Goal: Task Accomplishment & Management: Use online tool/utility

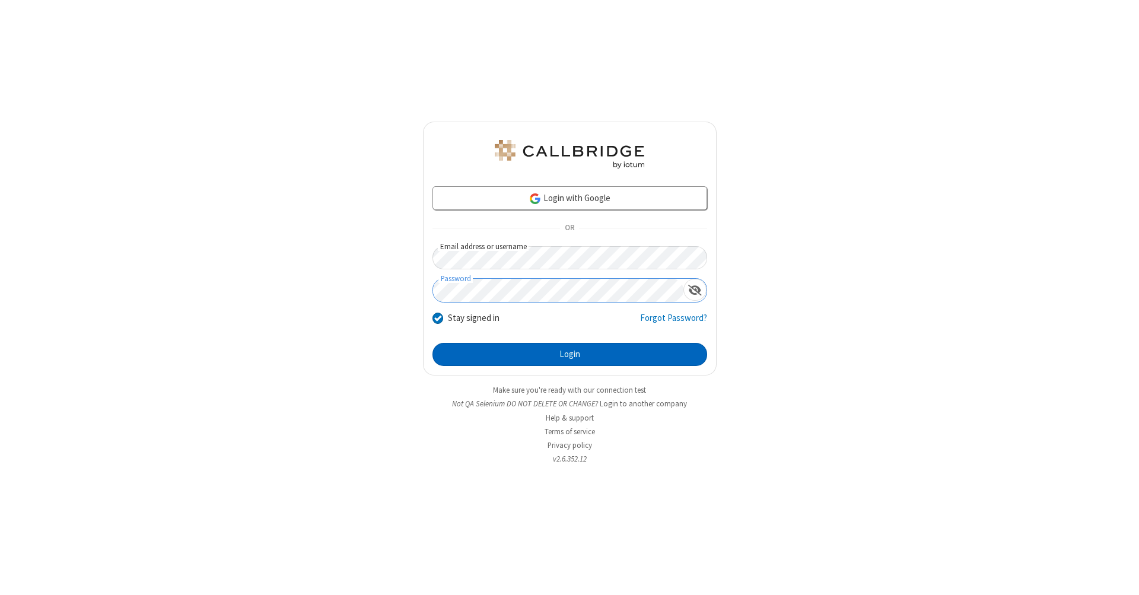
click at [569, 355] on button "Login" at bounding box center [569, 355] width 275 height 24
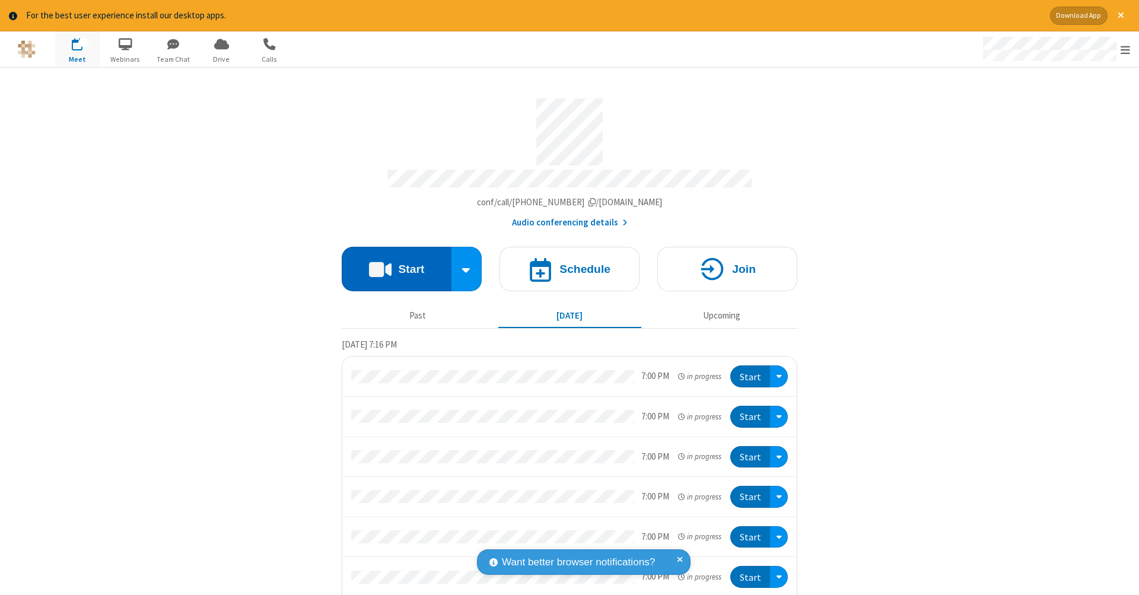
click at [391, 263] on button "Start" at bounding box center [397, 269] width 110 height 44
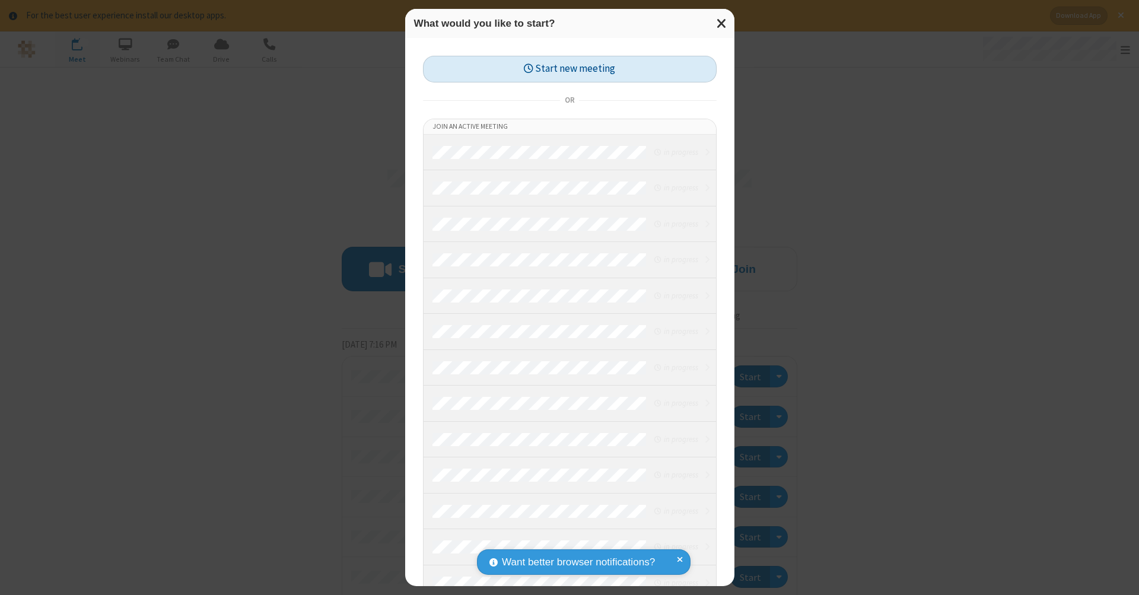
click at [569, 68] on button "Start new meeting" at bounding box center [570, 69] width 294 height 27
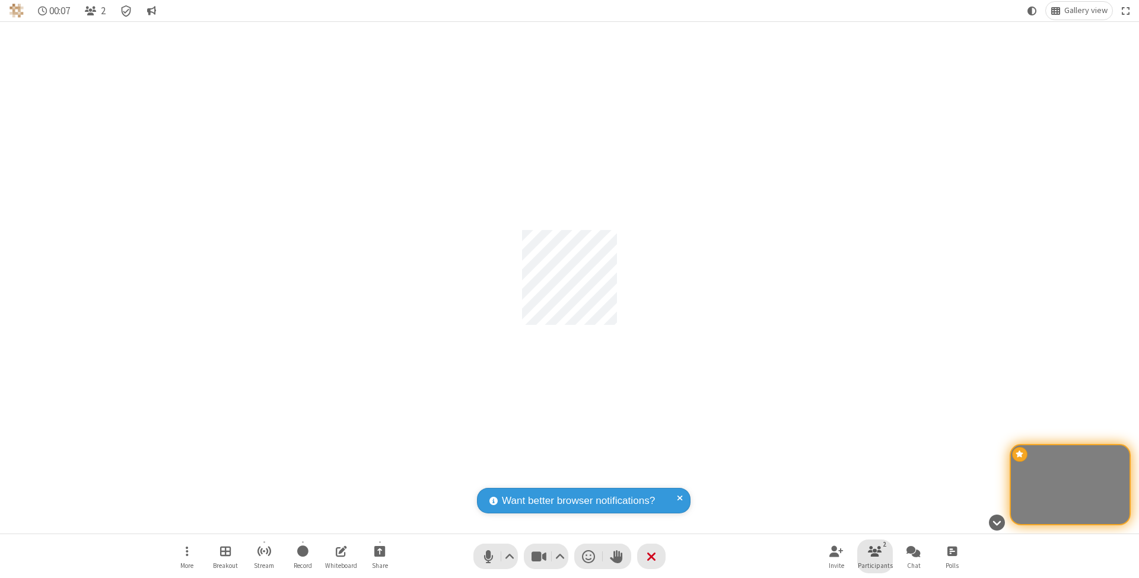
click at [875, 565] on span "Participants" at bounding box center [875, 565] width 35 height 7
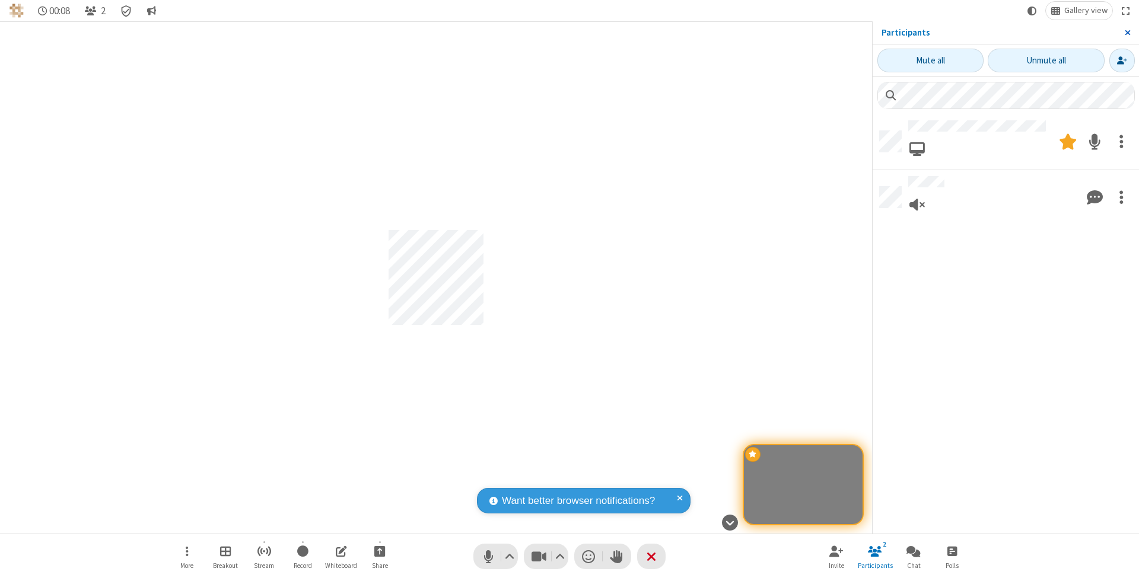
click at [1127, 32] on span "Close sidebar" at bounding box center [1128, 32] width 6 height 9
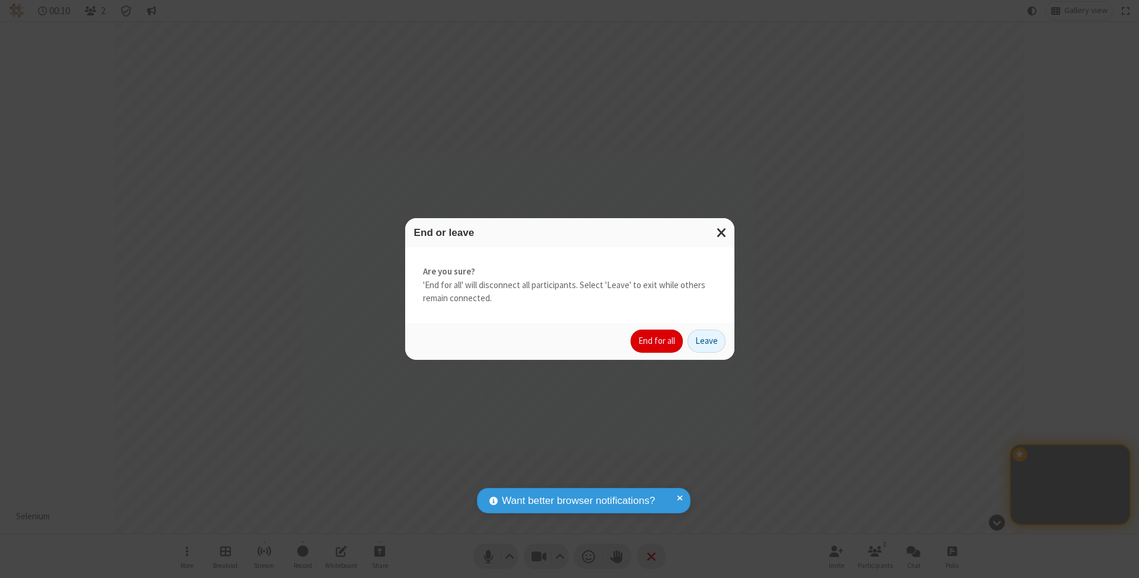
click at [657, 340] on button "End for all" at bounding box center [656, 342] width 52 height 24
